Goal: Use online tool/utility: Utilize a website feature to perform a specific function

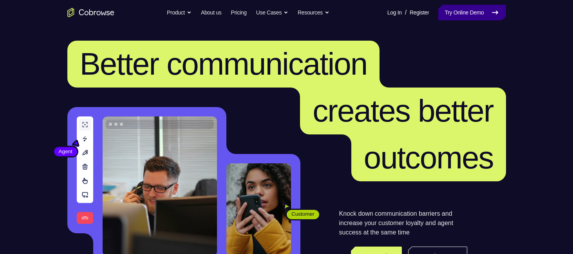
click at [459, 14] on link "Try Online Demo" at bounding box center [471, 13] width 67 height 16
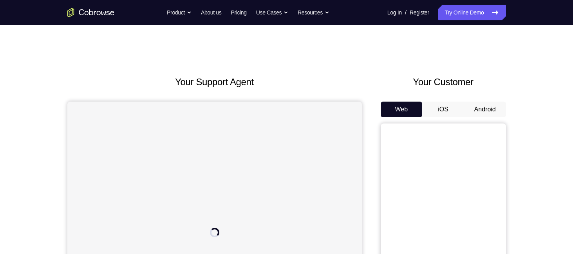
click at [493, 113] on button "Android" at bounding box center [485, 110] width 42 height 16
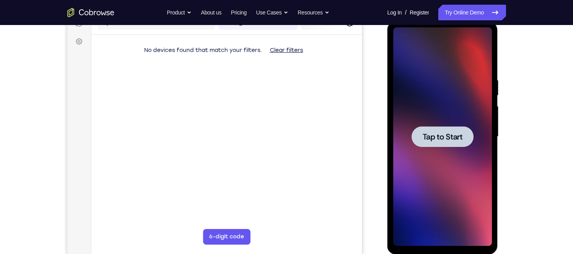
drag, startPoint x: 460, startPoint y: 132, endPoint x: 893, endPoint y: 152, distance: 433.5
click at [460, 133] on span "Tap to Start" at bounding box center [442, 137] width 40 height 8
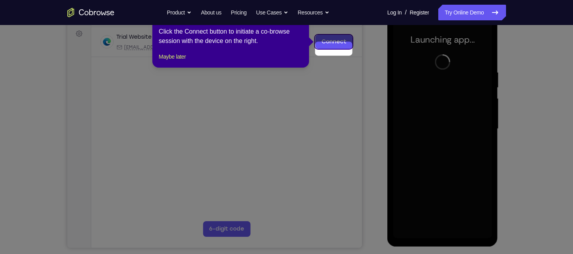
scroll to position [105, 0]
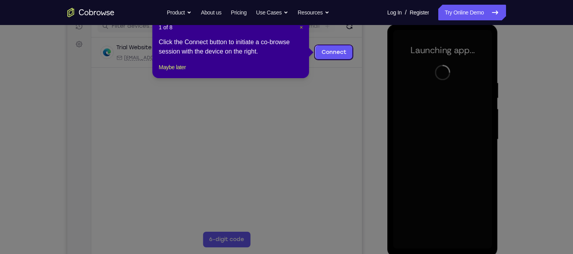
click at [301, 29] on span "×" at bounding box center [301, 27] width 3 height 6
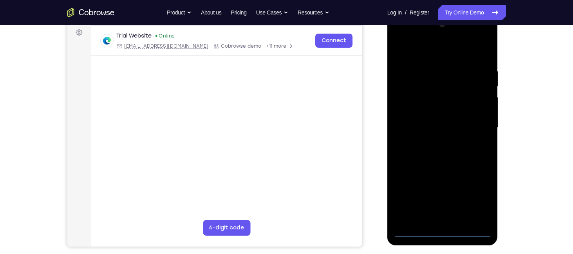
scroll to position [118, 0]
click at [444, 227] on div at bounding box center [442, 126] width 99 height 219
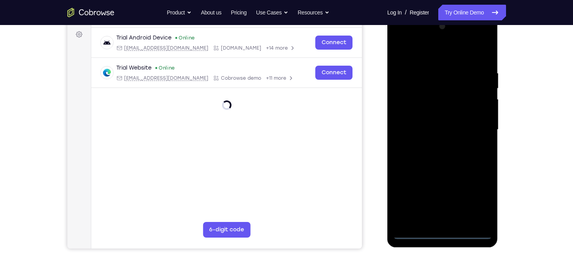
scroll to position [114, 0]
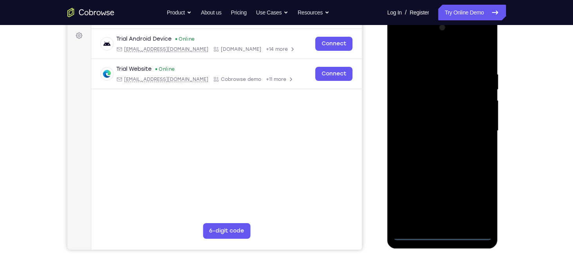
click at [442, 233] on div at bounding box center [442, 131] width 99 height 219
click at [475, 196] on div at bounding box center [442, 131] width 99 height 219
click at [410, 42] on div at bounding box center [442, 131] width 99 height 219
click at [475, 130] on div at bounding box center [442, 131] width 99 height 219
click at [434, 146] on div at bounding box center [442, 131] width 99 height 219
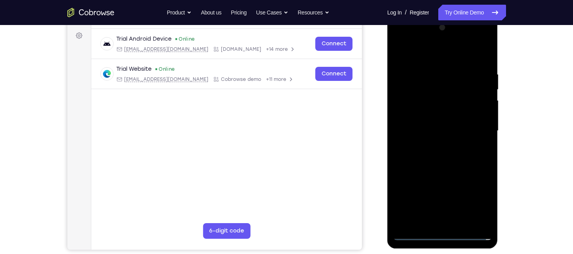
click at [436, 127] on div at bounding box center [442, 131] width 99 height 219
click at [432, 114] on div at bounding box center [442, 131] width 99 height 219
click at [438, 131] on div at bounding box center [442, 131] width 99 height 219
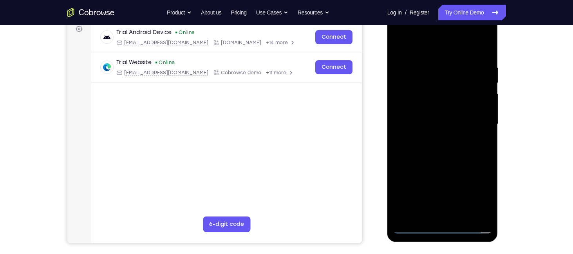
scroll to position [121, 0]
click at [439, 150] on div at bounding box center [442, 123] width 99 height 219
click at [440, 146] on div at bounding box center [442, 123] width 99 height 219
click at [439, 160] on div at bounding box center [442, 123] width 99 height 219
click at [484, 45] on div at bounding box center [442, 123] width 99 height 219
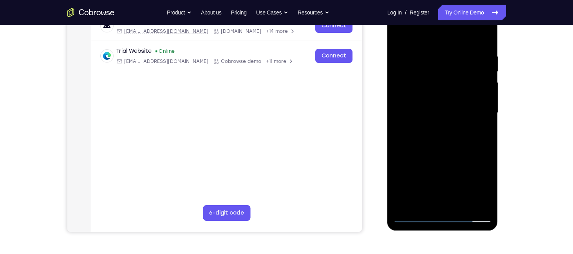
scroll to position [132, 0]
click at [462, 206] on div at bounding box center [442, 112] width 99 height 219
click at [449, 153] on div at bounding box center [442, 112] width 99 height 219
click at [487, 70] on div at bounding box center [442, 112] width 99 height 219
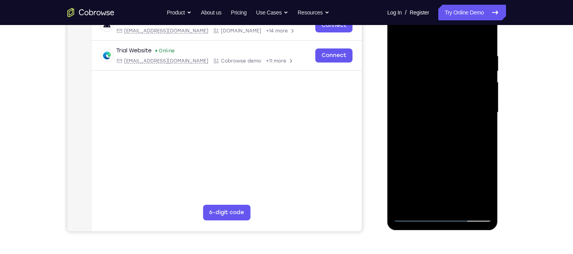
click at [487, 70] on div at bounding box center [442, 112] width 99 height 219
click at [413, 215] on div at bounding box center [442, 112] width 99 height 219
click at [406, 203] on div at bounding box center [442, 112] width 99 height 219
click at [431, 52] on div at bounding box center [442, 112] width 99 height 219
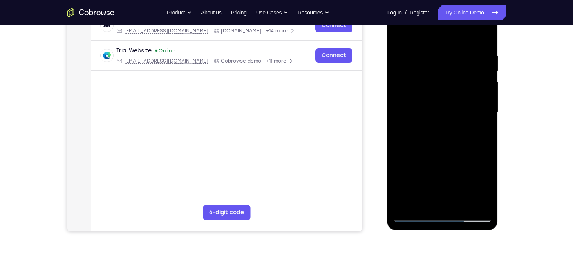
click at [485, 83] on div at bounding box center [442, 112] width 99 height 219
click at [482, 38] on div at bounding box center [442, 112] width 99 height 219
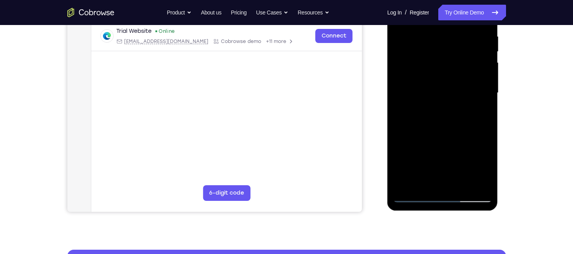
scroll to position [153, 0]
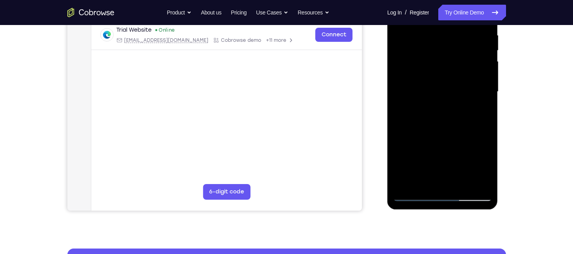
click at [486, 106] on div at bounding box center [442, 91] width 99 height 219
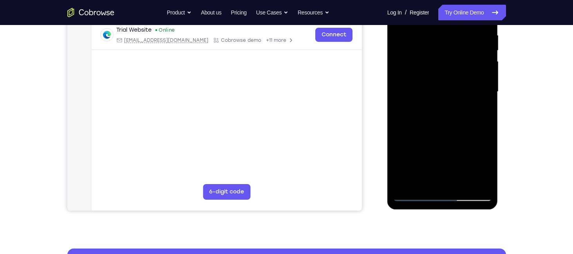
click at [486, 106] on div at bounding box center [442, 91] width 99 height 219
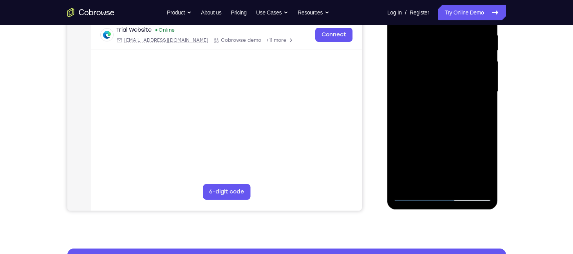
scroll to position [145, 0]
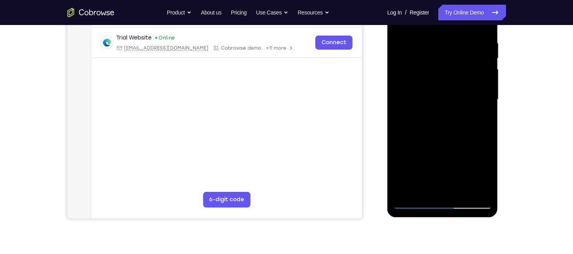
click at [487, 114] on div at bounding box center [442, 99] width 99 height 219
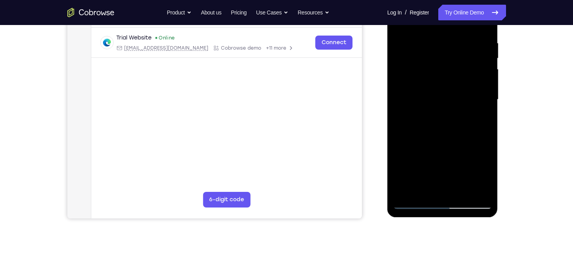
click at [487, 114] on div at bounding box center [442, 99] width 99 height 219
click at [487, 121] on div at bounding box center [442, 99] width 99 height 219
click at [487, 129] on div at bounding box center [442, 99] width 99 height 219
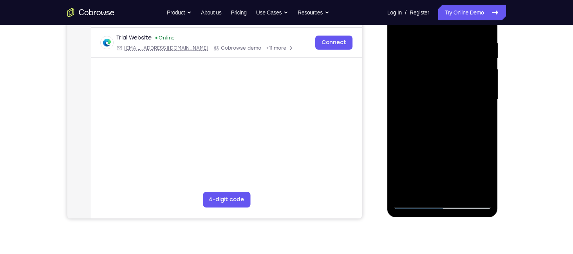
click at [487, 129] on div at bounding box center [442, 99] width 99 height 219
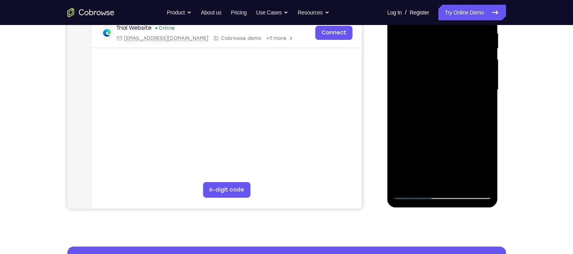
scroll to position [149, 0]
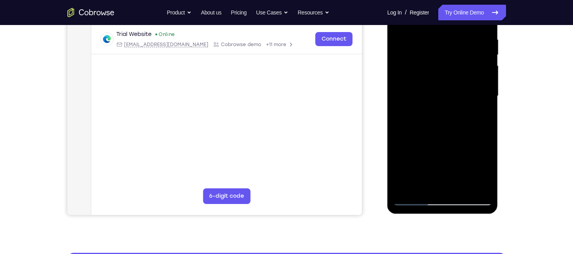
click at [423, 186] on div at bounding box center [442, 96] width 99 height 219
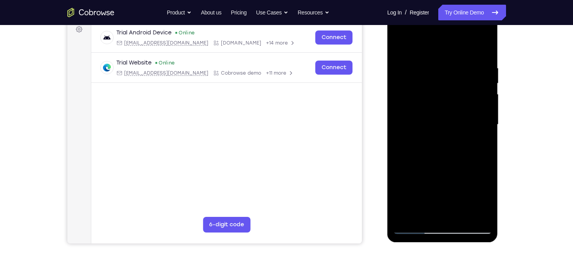
scroll to position [111, 0]
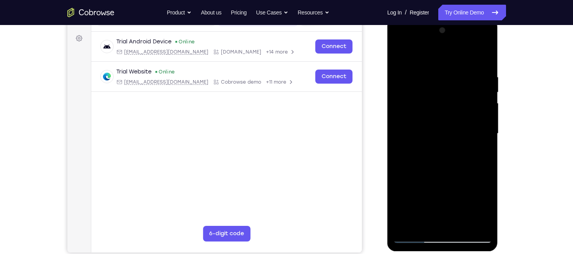
click at [439, 55] on div at bounding box center [442, 133] width 99 height 219
click at [482, 55] on div at bounding box center [442, 133] width 99 height 219
click at [437, 54] on div at bounding box center [442, 133] width 99 height 219
click at [429, 98] on div at bounding box center [442, 133] width 99 height 219
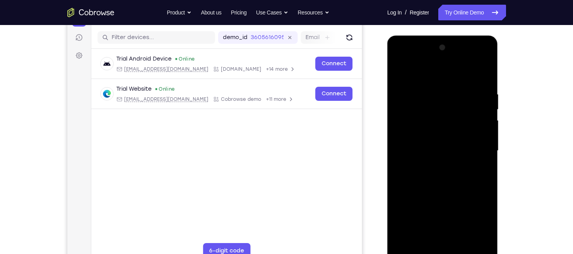
scroll to position [94, 0]
click at [401, 71] on div at bounding box center [442, 151] width 99 height 219
click at [484, 89] on div at bounding box center [442, 151] width 99 height 219
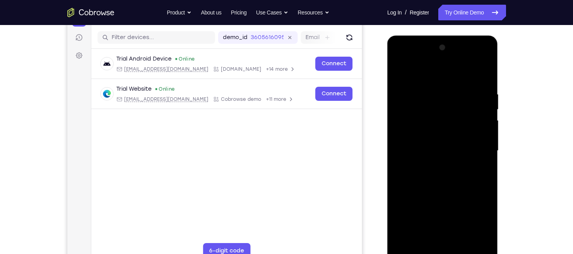
click at [484, 89] on div at bounding box center [442, 151] width 99 height 219
click at [485, 105] on div at bounding box center [442, 151] width 99 height 219
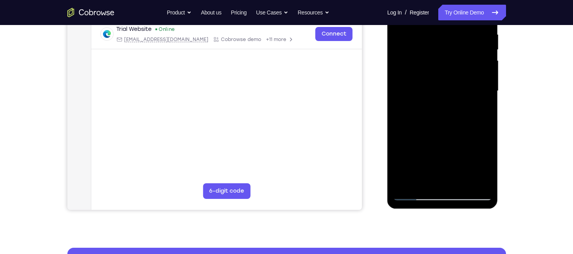
scroll to position [154, 0]
click at [407, 182] on div at bounding box center [442, 90] width 99 height 219
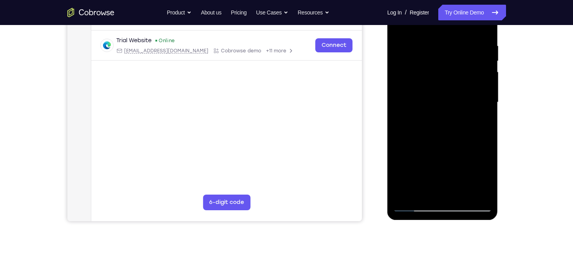
click at [482, 46] on div at bounding box center [442, 102] width 99 height 219
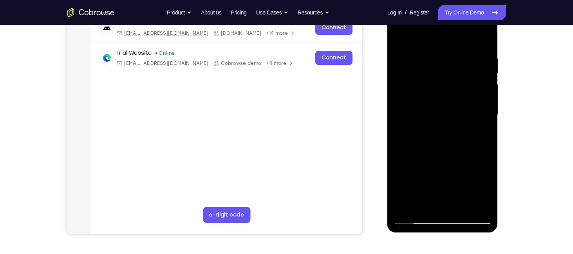
scroll to position [129, 0]
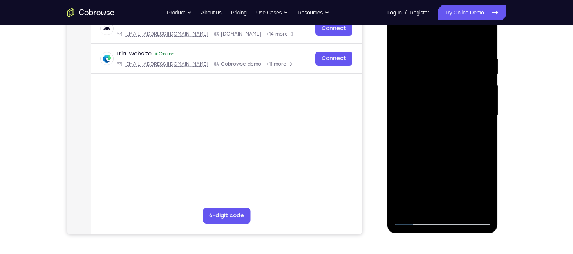
click at [485, 77] on div at bounding box center [442, 115] width 99 height 219
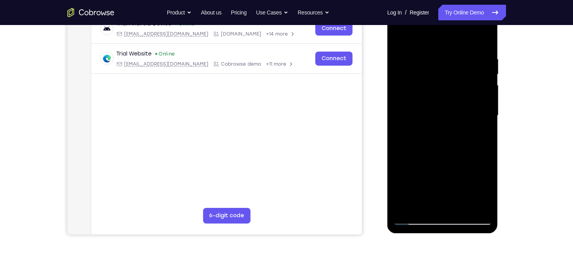
click at [485, 77] on div at bounding box center [442, 115] width 99 height 219
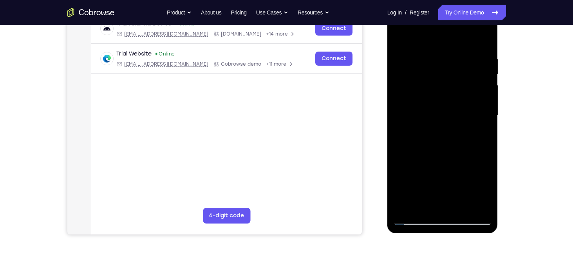
click at [485, 77] on div at bounding box center [442, 115] width 99 height 219
click at [487, 77] on div at bounding box center [442, 115] width 99 height 219
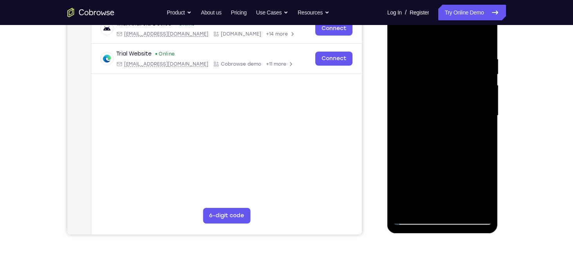
click at [487, 77] on div at bounding box center [442, 115] width 99 height 219
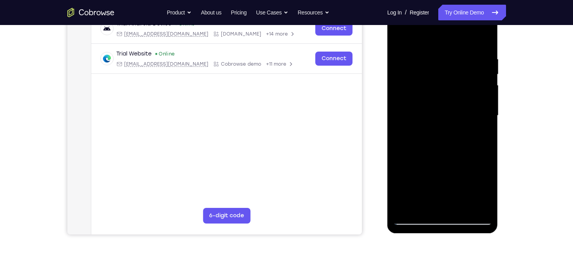
click at [487, 77] on div at bounding box center [442, 115] width 99 height 219
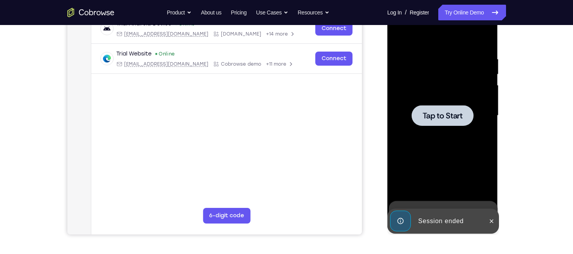
click at [487, 77] on div at bounding box center [442, 115] width 99 height 219
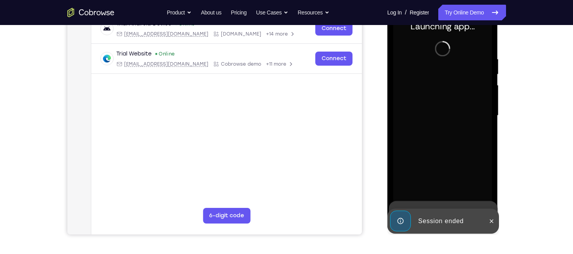
scroll to position [108, 0]
